Goal: Information Seeking & Learning: Learn about a topic

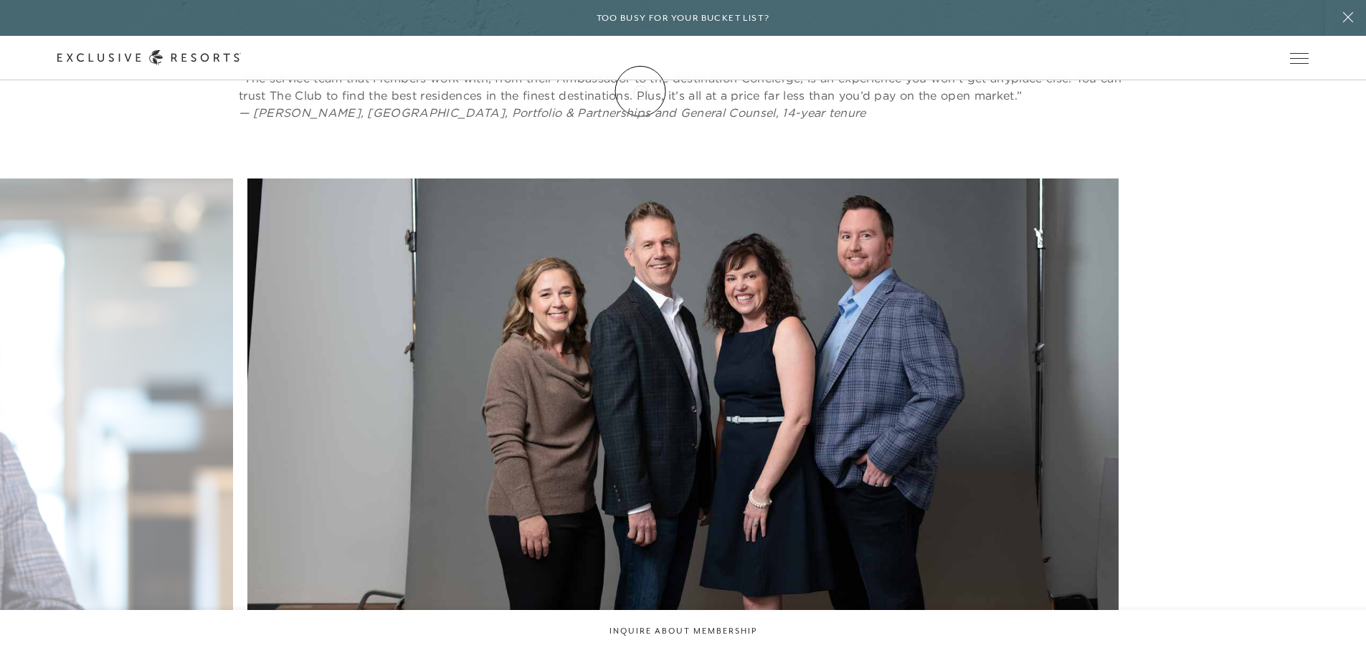
scroll to position [5451, 0]
click at [241, 52] on icon at bounding box center [149, 57] width 184 height 15
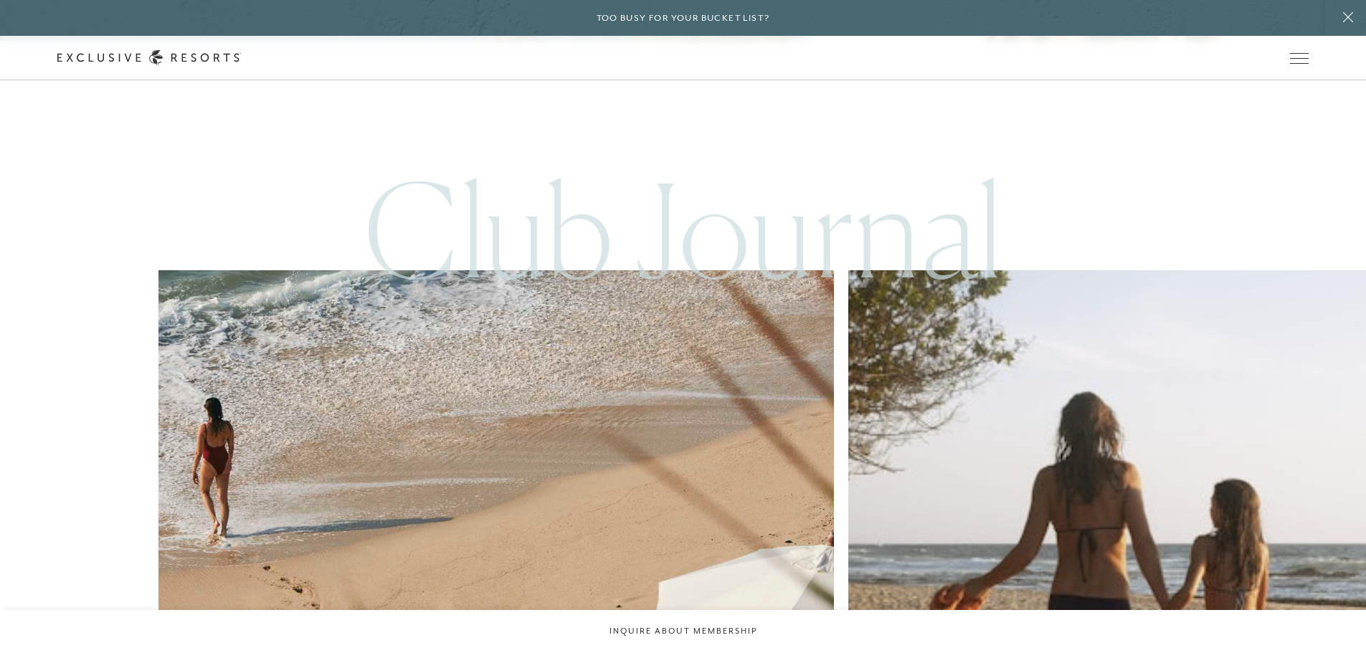
scroll to position [6269, 0]
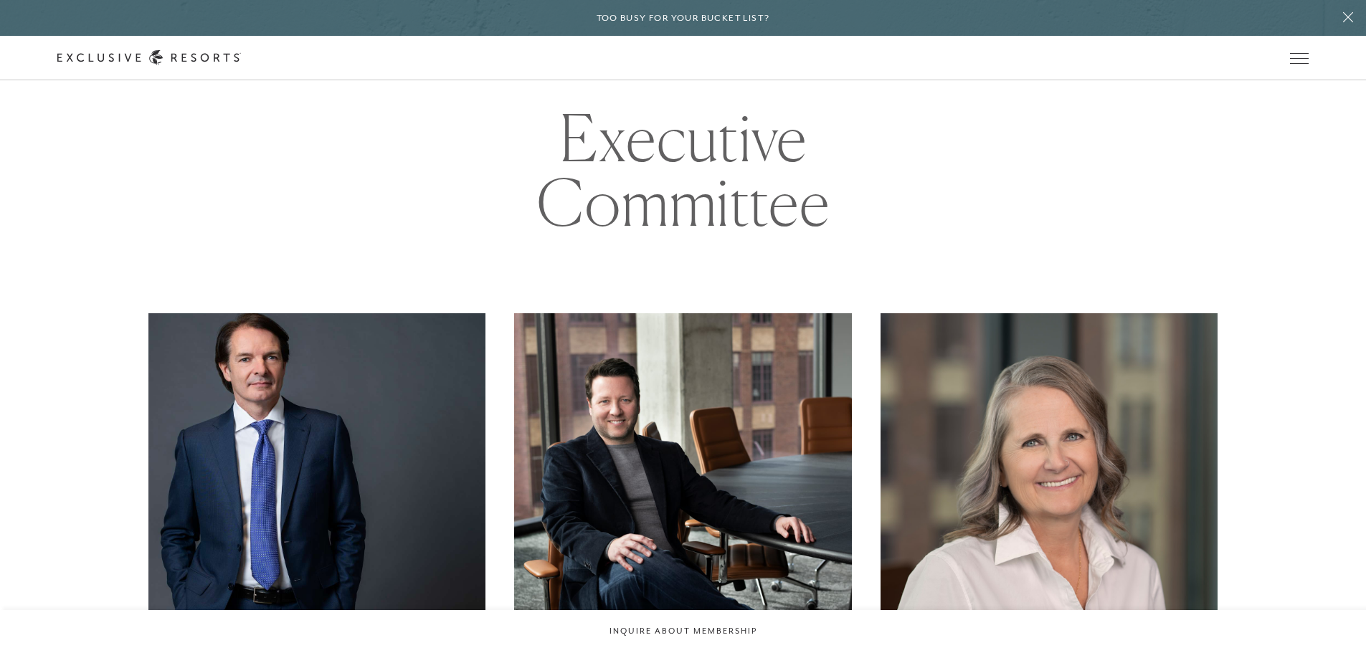
scroll to position [789, 0]
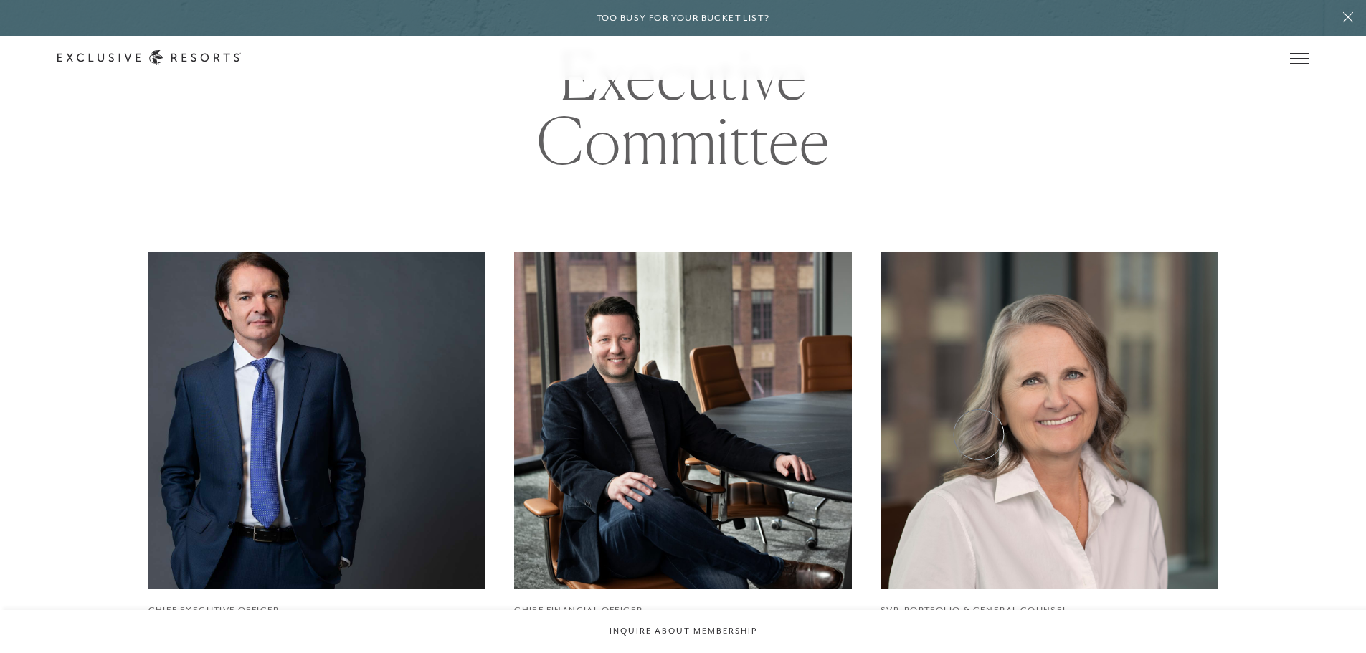
click at [985, 432] on img at bounding box center [1048, 420] width 371 height 371
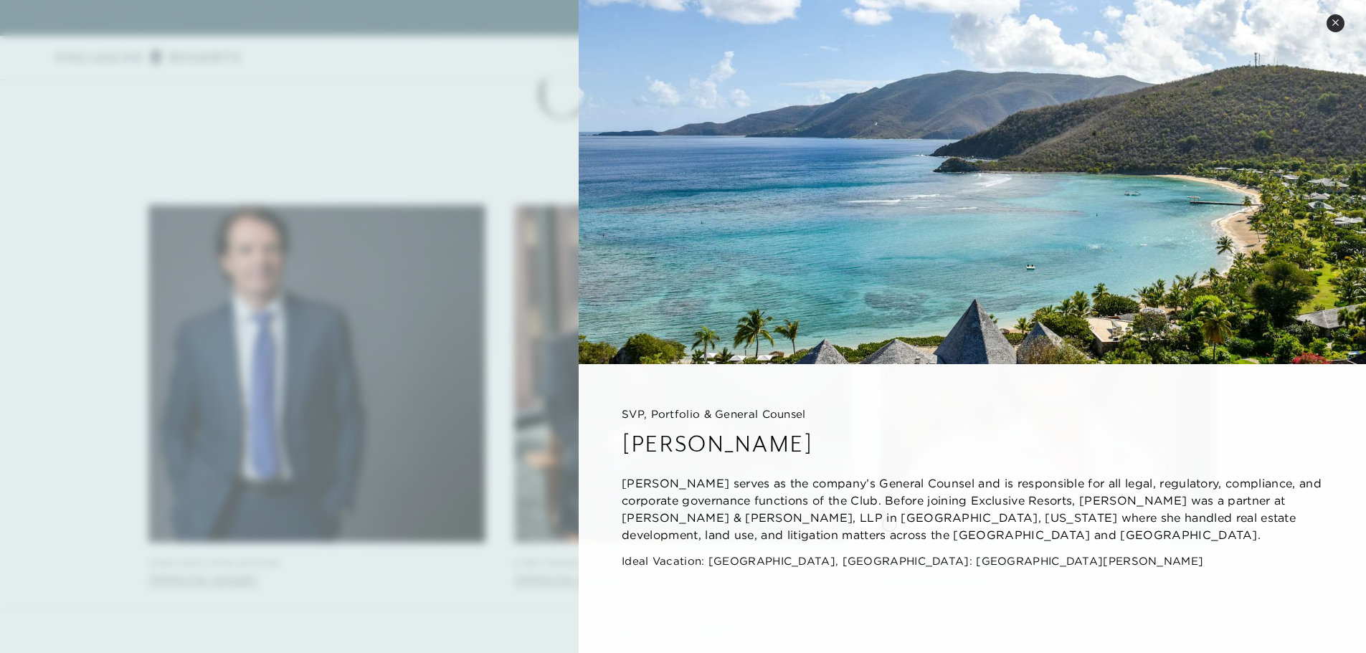
scroll to position [861, 0]
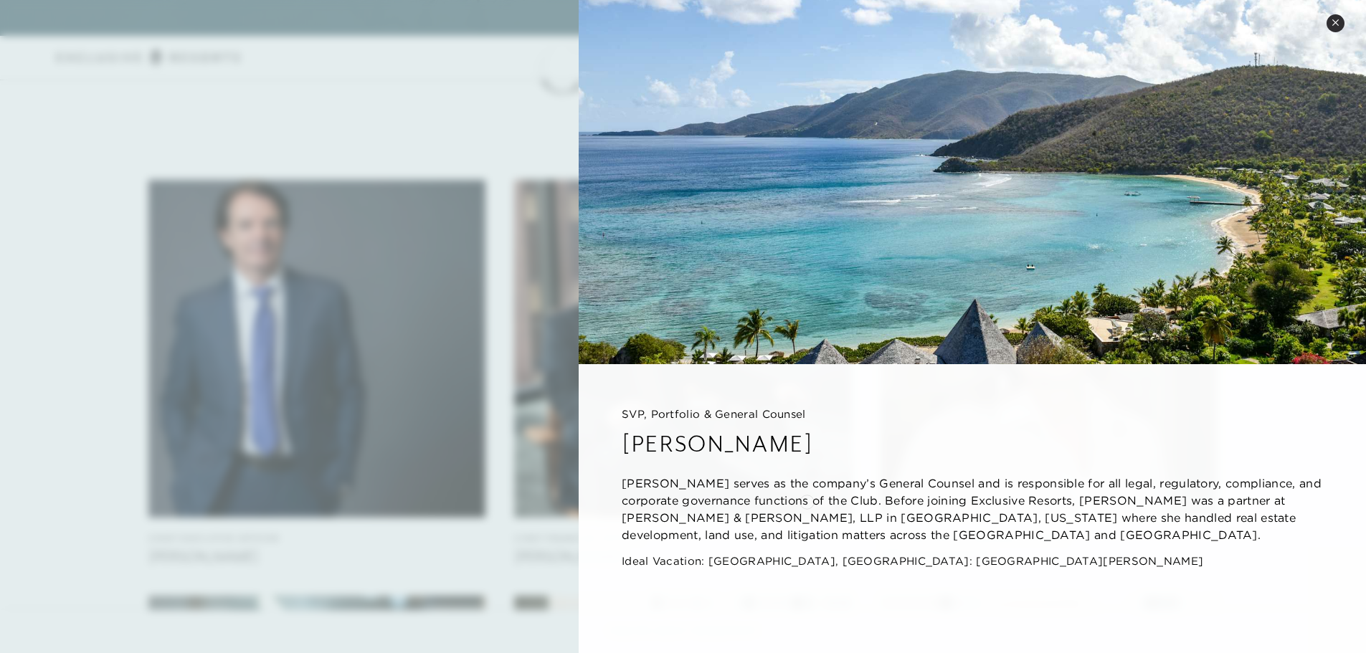
click at [810, 501] on p "[PERSON_NAME] serves as the company’s General Counsel and is responsible for al…" at bounding box center [972, 509] width 701 height 69
drag, startPoint x: 818, startPoint y: 498, endPoint x: 965, endPoint y: 496, distance: 147.0
click at [965, 496] on p "[PERSON_NAME] serves as the company’s General Counsel and is responsible for al…" at bounding box center [972, 509] width 701 height 69
drag, startPoint x: 635, startPoint y: 467, endPoint x: 770, endPoint y: 547, distance: 156.9
click at [770, 547] on div "SVP, Portfolio & General Counsel [PERSON_NAME] [PERSON_NAME] serves as the comp…" at bounding box center [972, 491] width 787 height 254
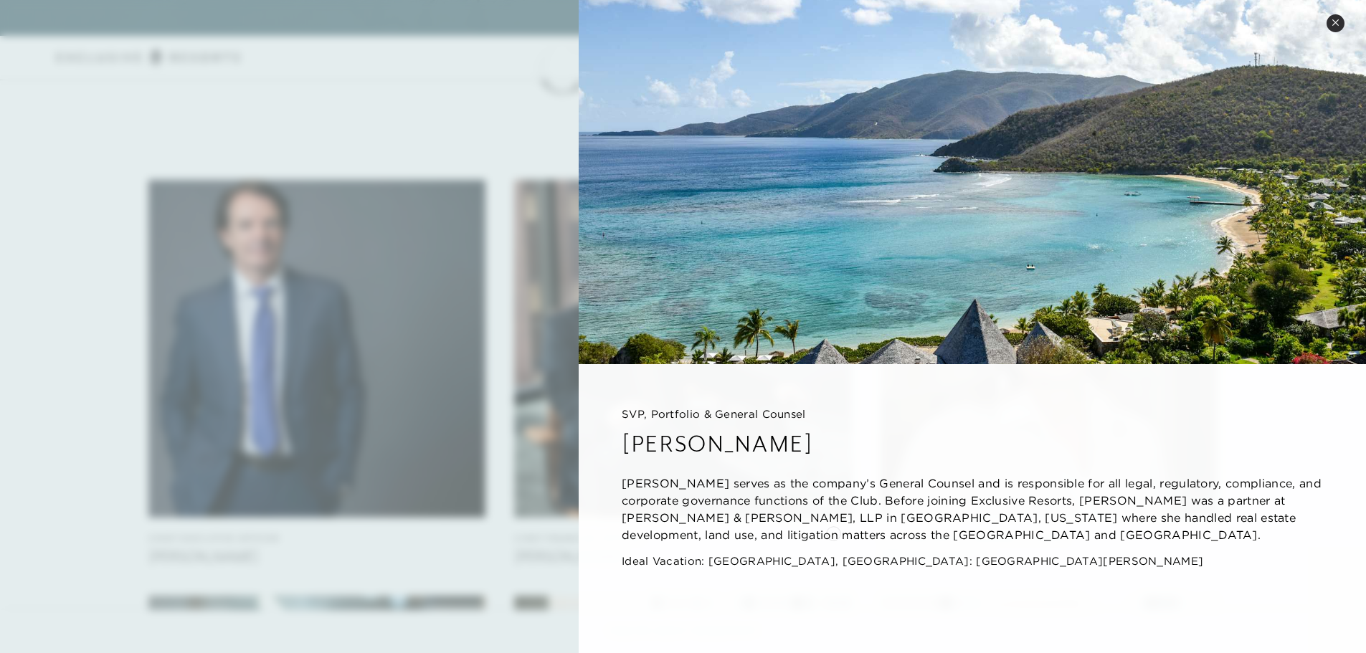
scroll to position [932, 0]
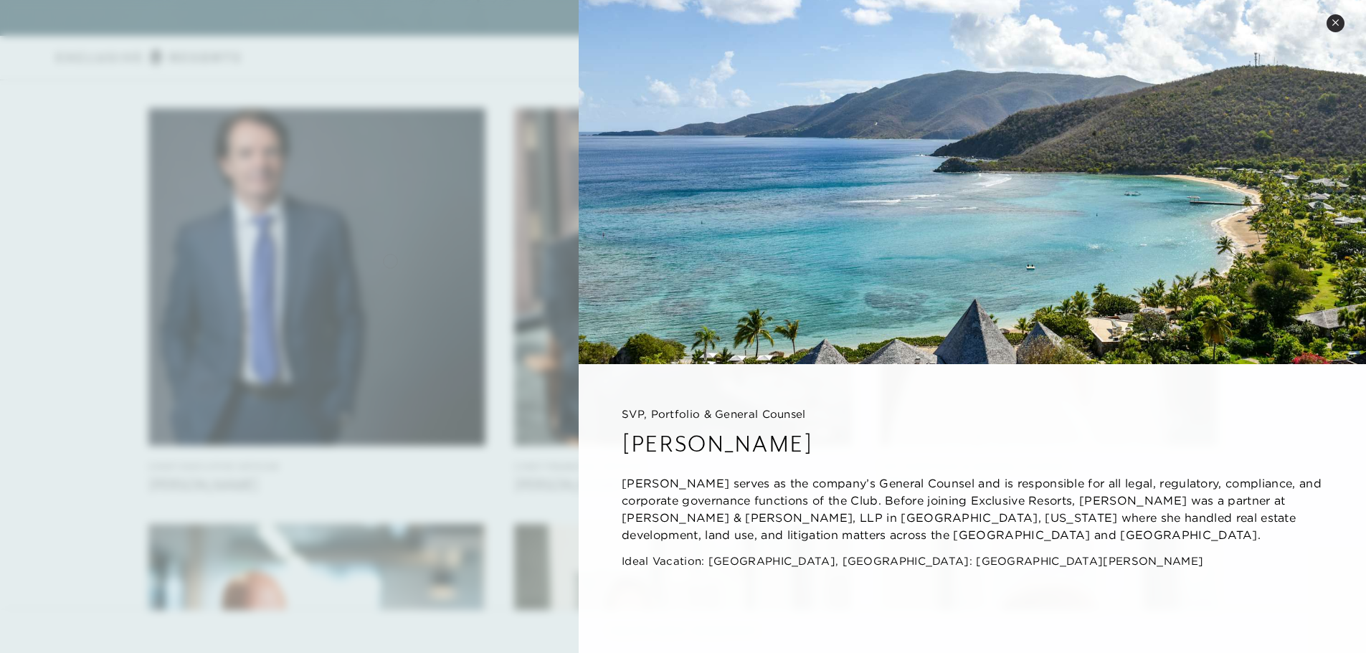
click at [390, 260] on div at bounding box center [683, 326] width 1366 height 653
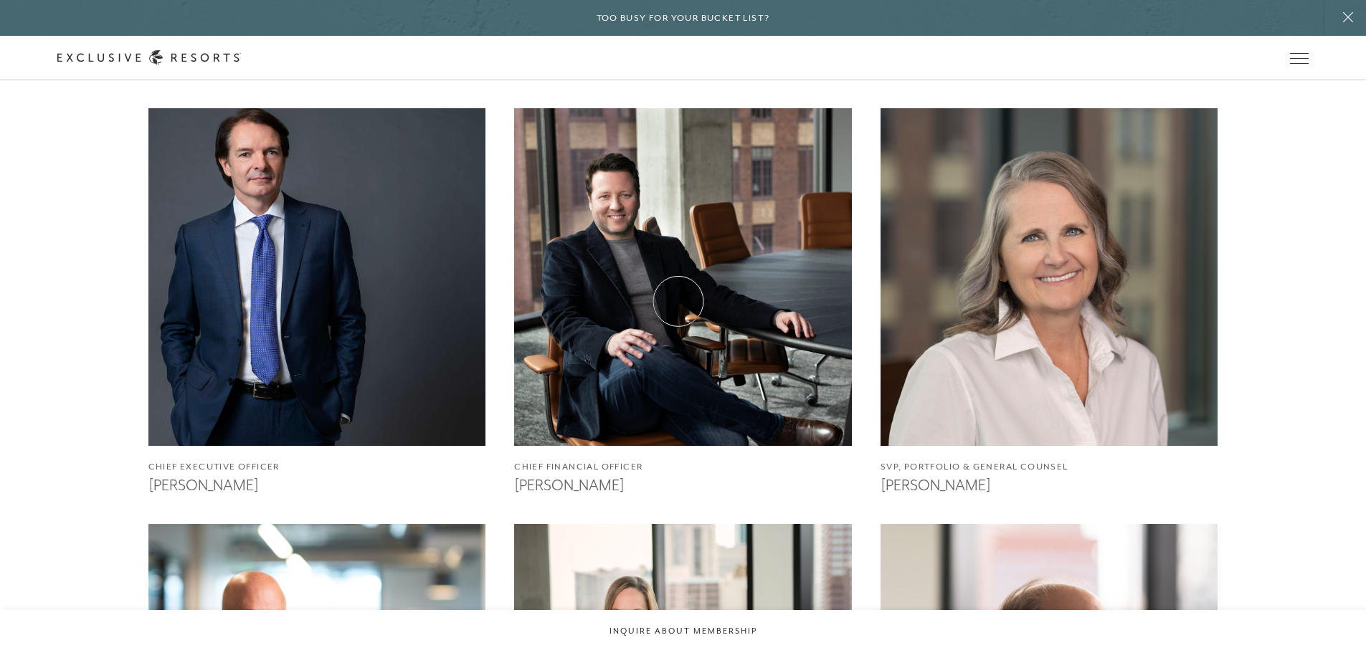
click at [678, 301] on img at bounding box center [683, 276] width 371 height 371
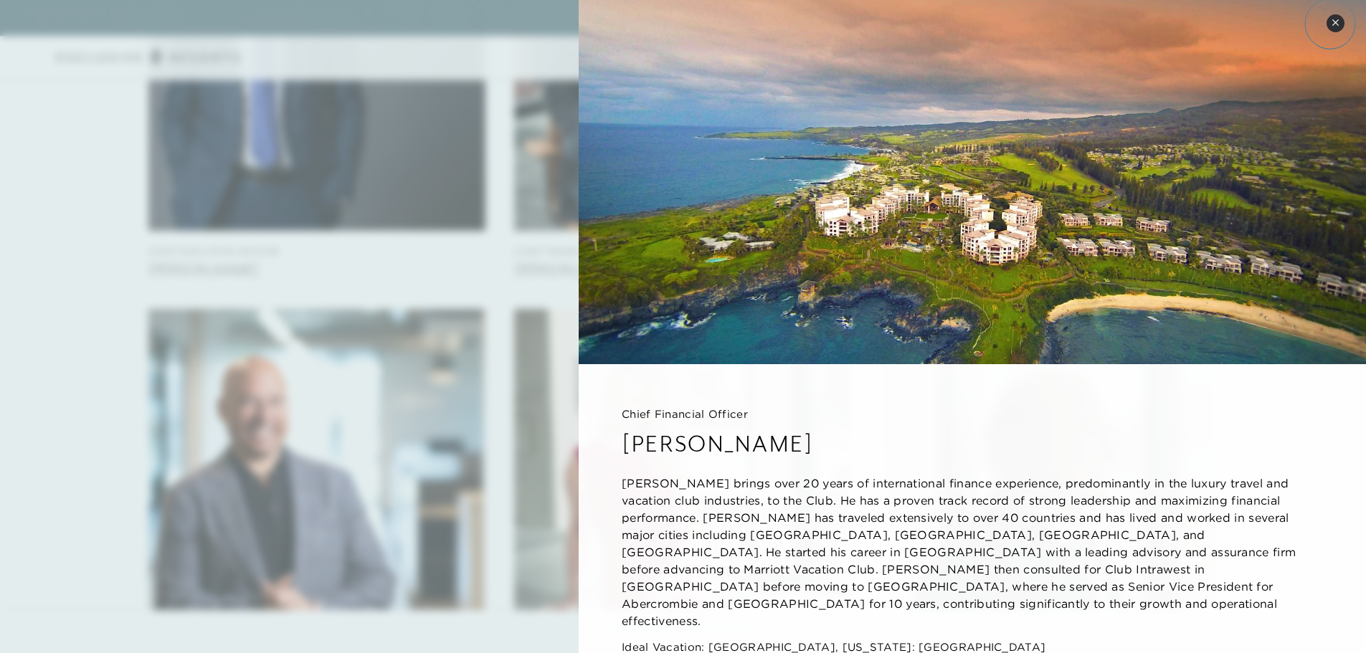
click at [1331, 24] on button "Close quickview" at bounding box center [1336, 23] width 18 height 18
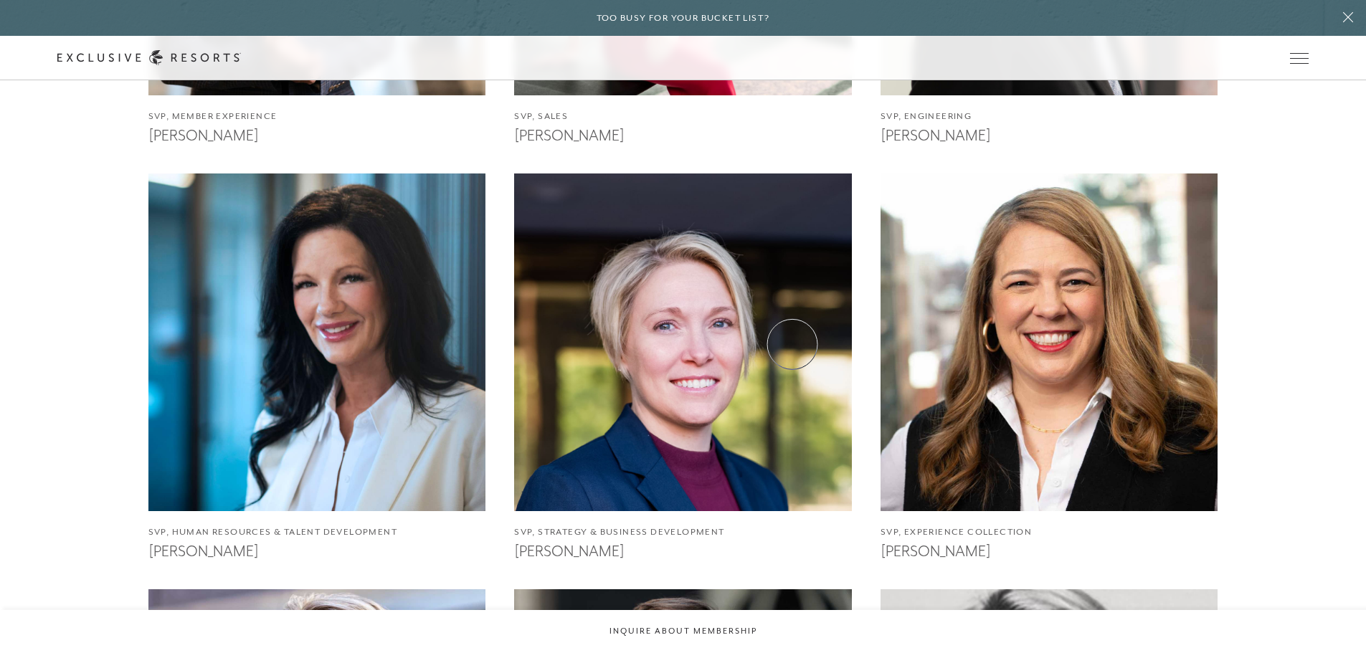
scroll to position [1758, 0]
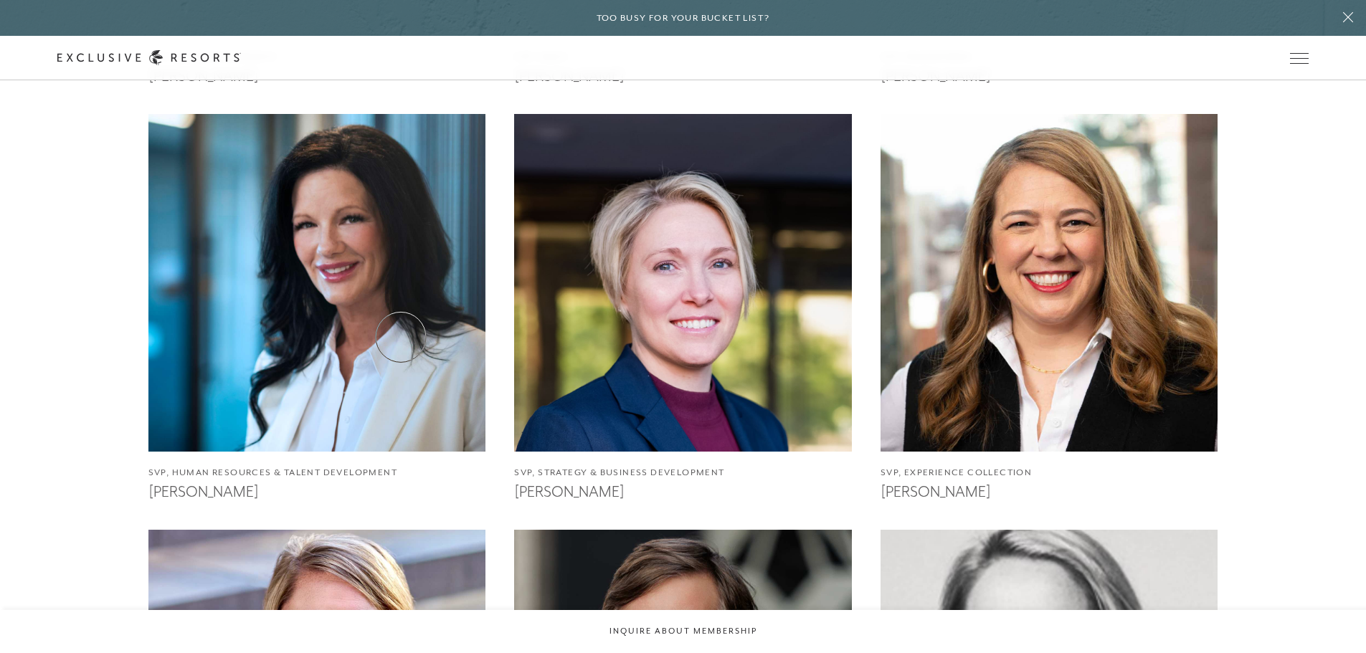
click at [401, 337] on img at bounding box center [316, 283] width 371 height 371
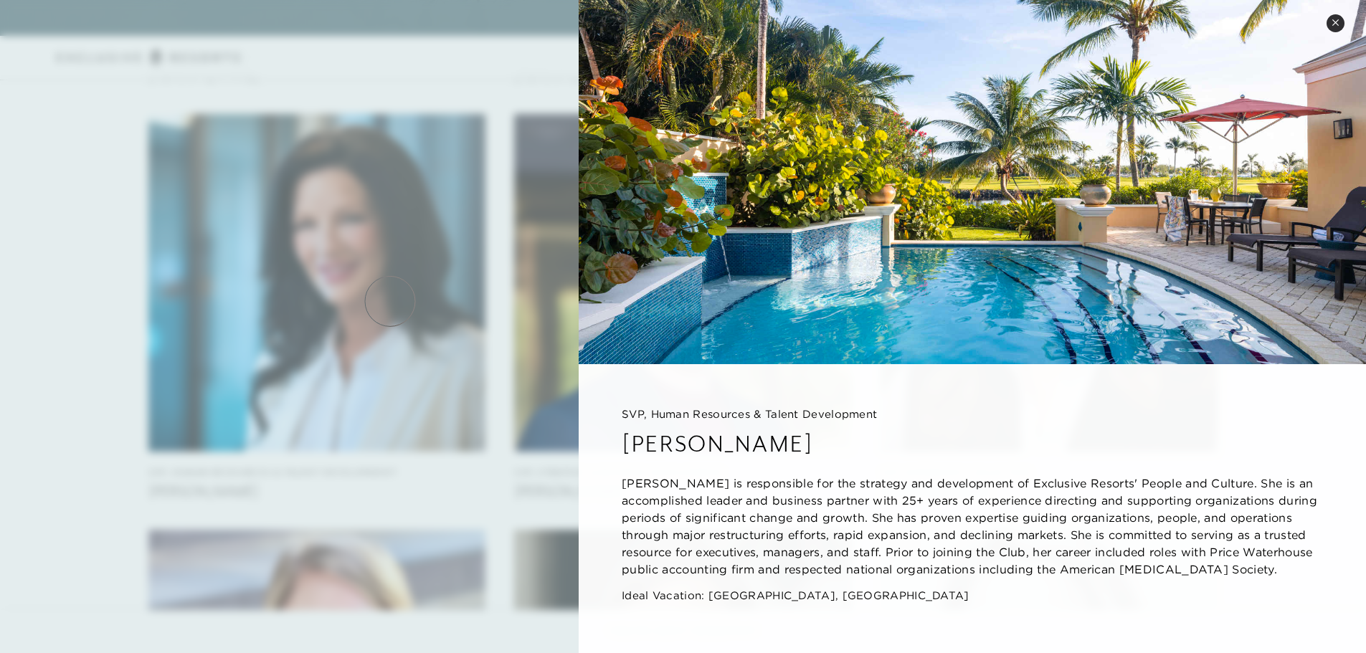
click at [390, 301] on div at bounding box center [683, 326] width 1366 height 653
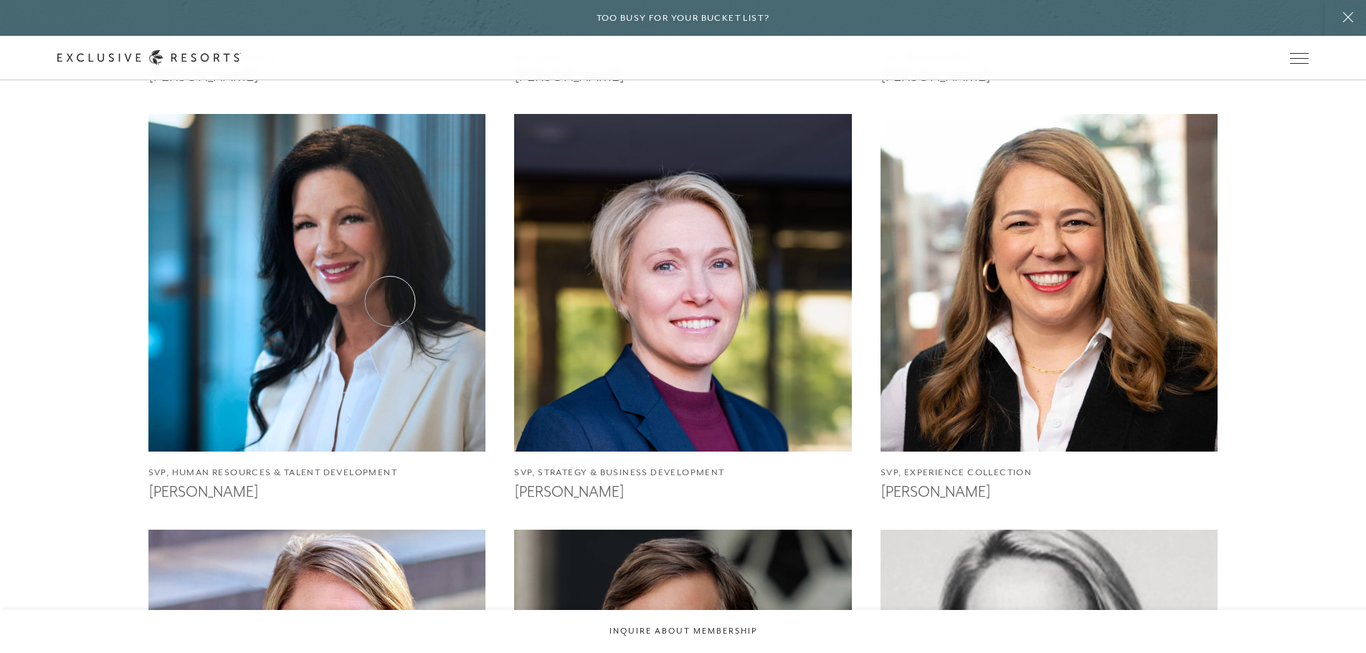
click at [390, 301] on img at bounding box center [316, 283] width 371 height 371
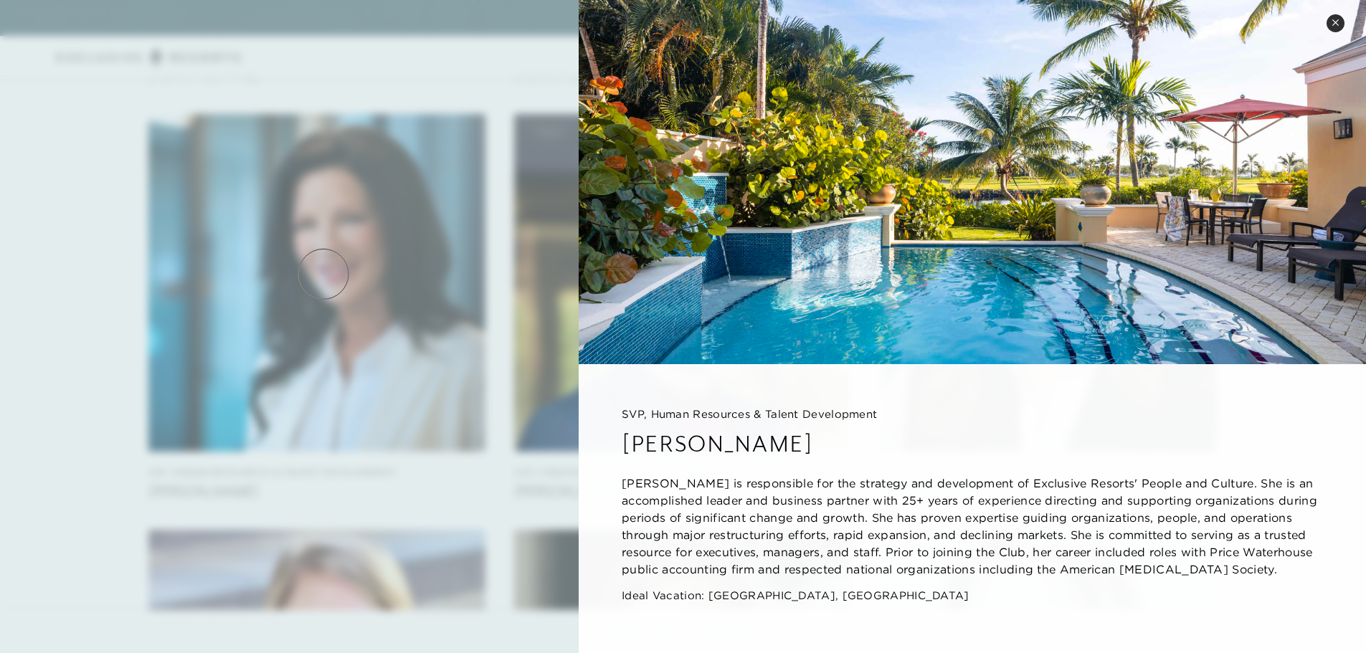
click at [323, 274] on div at bounding box center [683, 326] width 1366 height 653
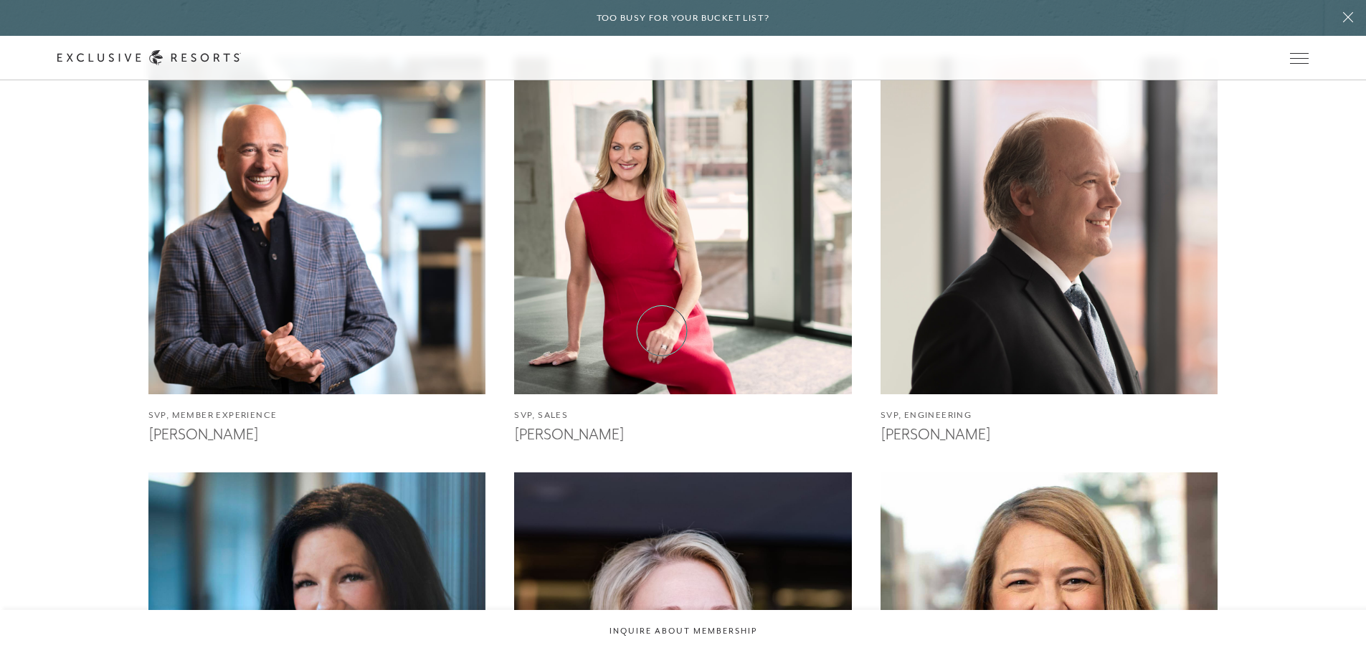
scroll to position [1327, 0]
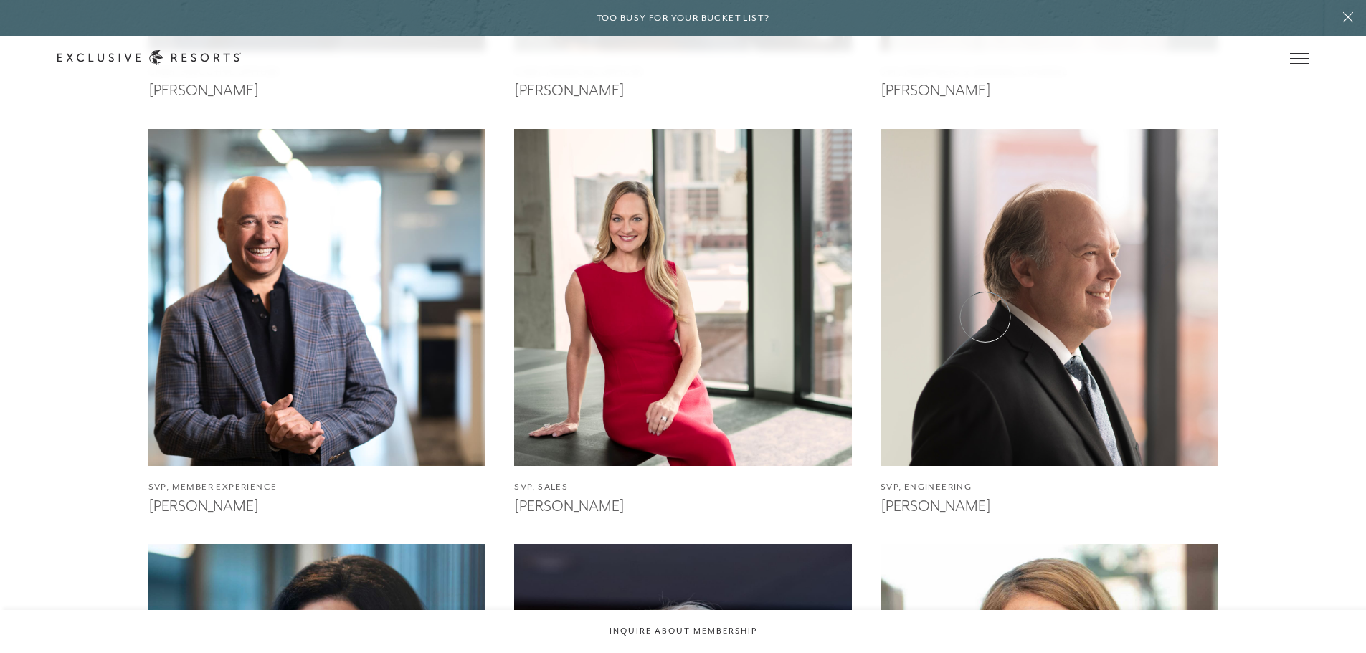
click at [985, 316] on img at bounding box center [1048, 297] width 371 height 371
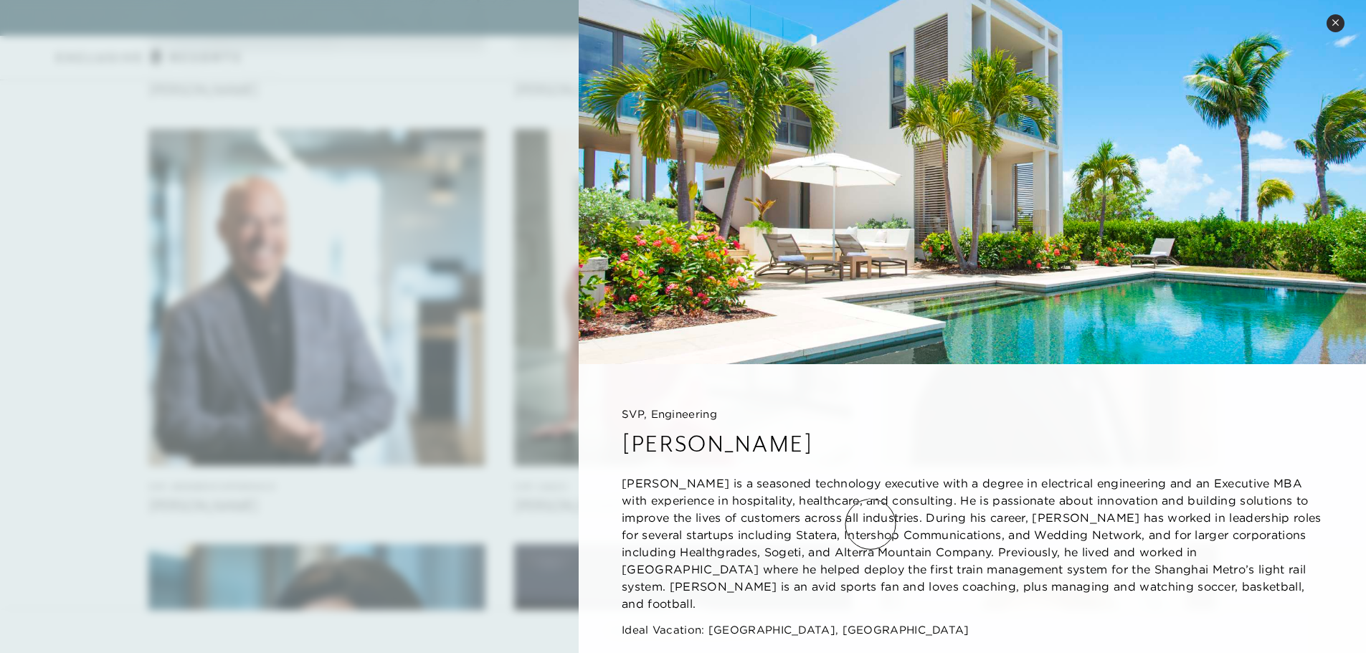
scroll to position [14, 0]
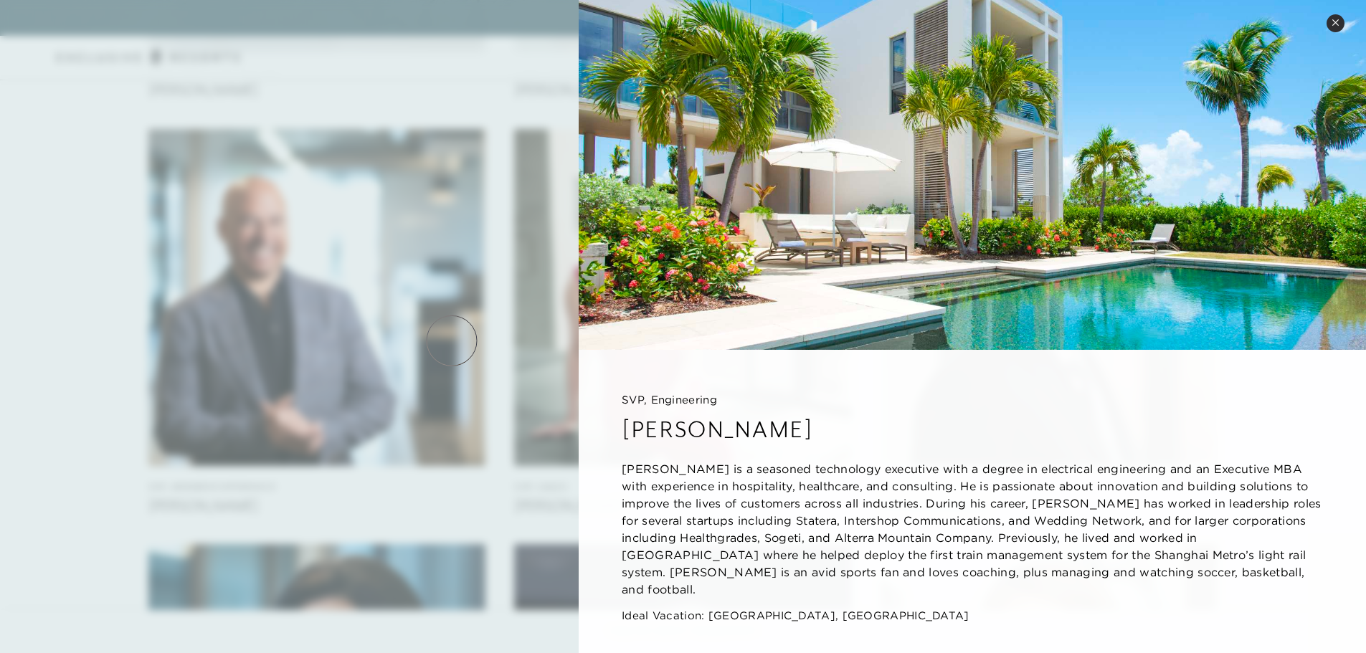
click at [419, 328] on div at bounding box center [683, 326] width 1366 height 653
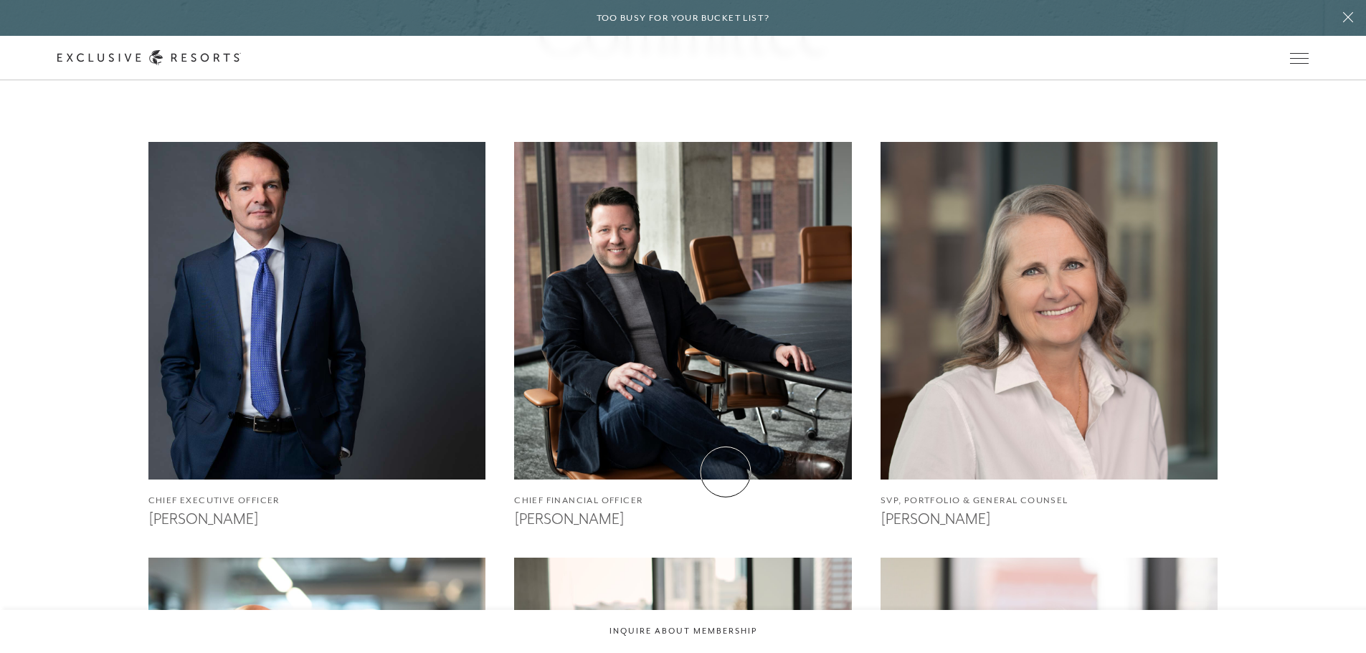
scroll to position [897, 0]
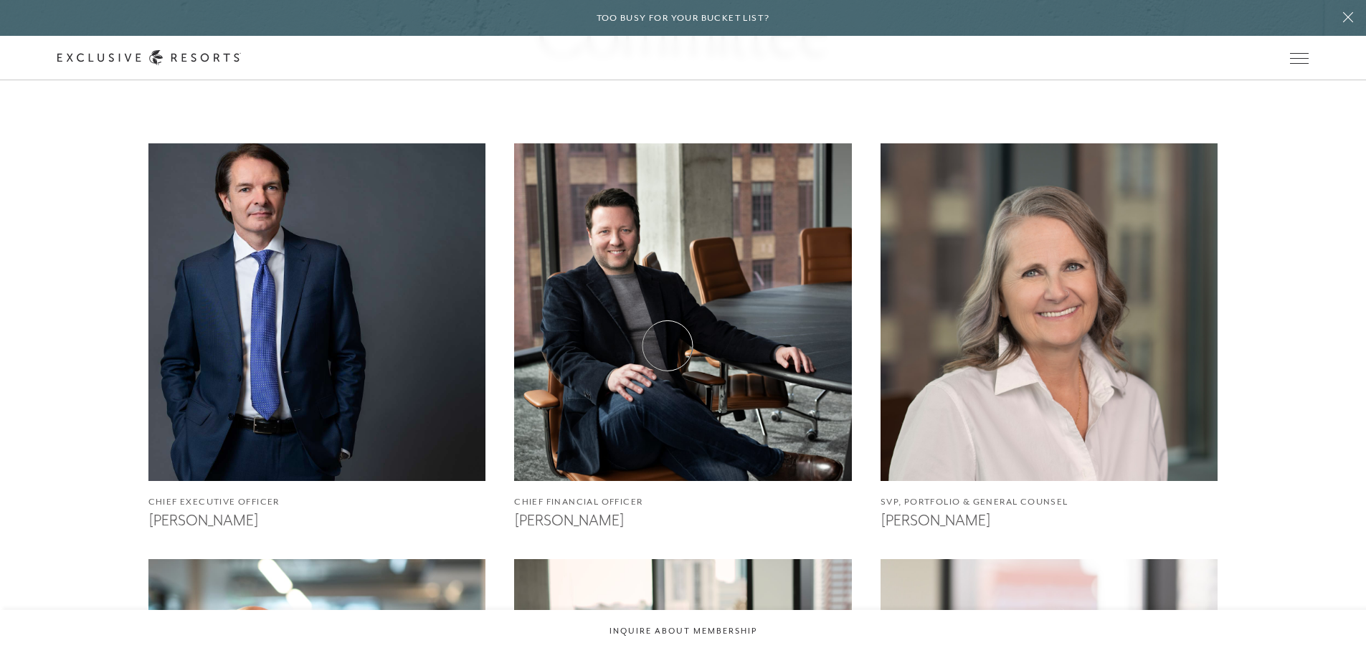
click at [668, 346] on img at bounding box center [683, 311] width 371 height 371
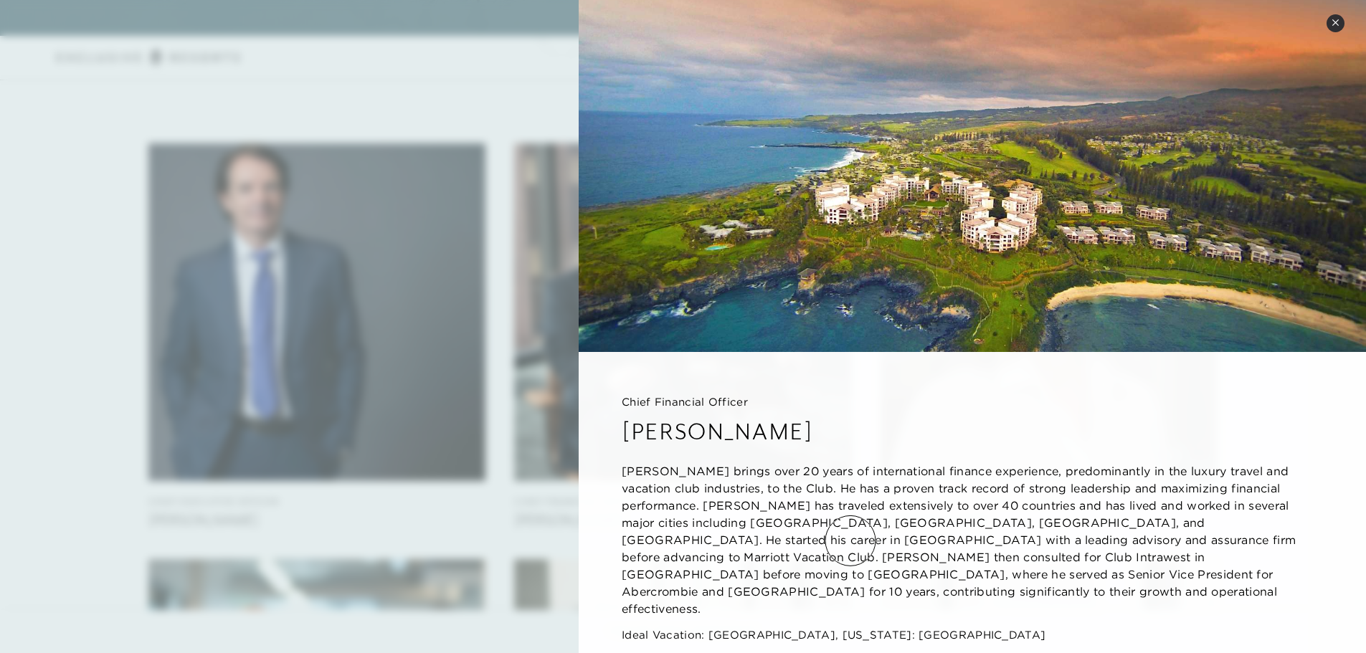
scroll to position [14, 0]
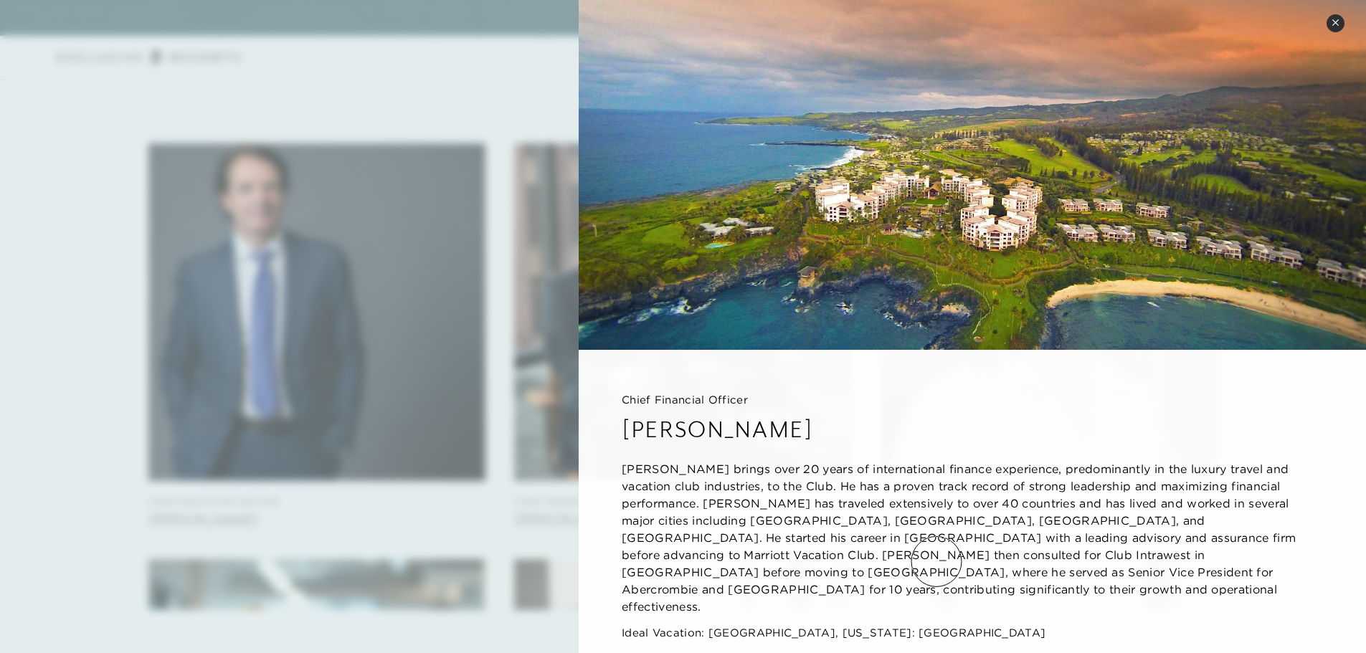
click at [937, 562] on p "[PERSON_NAME] brings over 20 years of international finance experience, predomi…" at bounding box center [972, 537] width 701 height 155
